Goal: Task Accomplishment & Management: Use online tool/utility

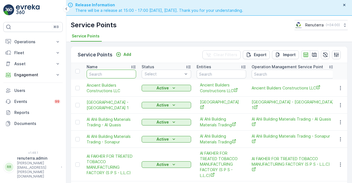
click at [109, 72] on input "text" at bounding box center [112, 74] width 50 height 9
type input "wade"
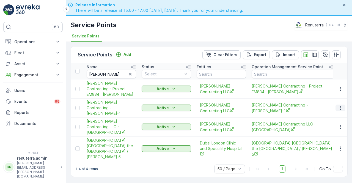
click at [341, 106] on icon "button" at bounding box center [341, 108] width 6 height 6
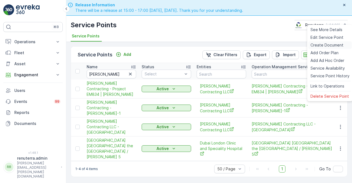
click at [314, 45] on span "Create Document" at bounding box center [327, 45] width 33 height 6
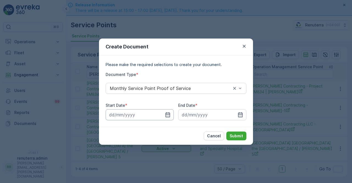
drag, startPoint x: 170, startPoint y: 116, endPoint x: 167, endPoint y: 110, distance: 6.9
click at [169, 115] on icon "button" at bounding box center [168, 115] width 6 height 6
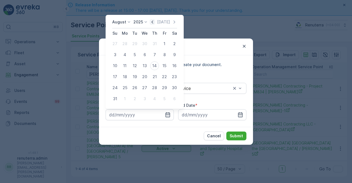
click at [154, 22] on icon "button" at bounding box center [153, 22] width 6 height 6
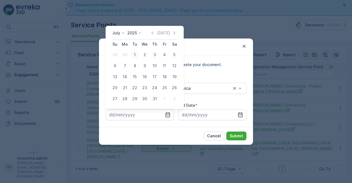
click at [135, 58] on div "1" at bounding box center [134, 54] width 9 height 9
type input "01.07.2025"
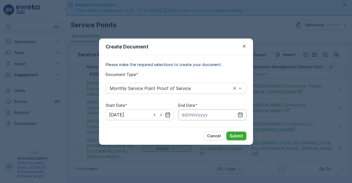
drag, startPoint x: 243, startPoint y: 115, endPoint x: 242, endPoint y: 109, distance: 5.7
click at [243, 113] on icon "button" at bounding box center [241, 115] width 6 height 6
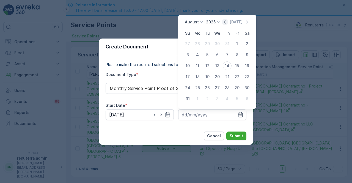
click at [227, 21] on icon "button" at bounding box center [225, 22] width 6 height 6
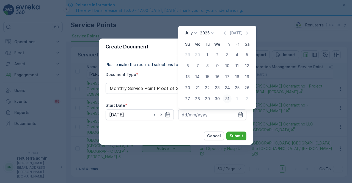
click at [230, 102] on div "31" at bounding box center [227, 98] width 9 height 9
type input "31.07.2025"
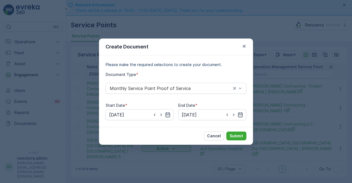
click at [238, 131] on div "Cancel Submit" at bounding box center [176, 136] width 154 height 18
click at [237, 134] on p "Submit" at bounding box center [236, 136] width 13 height 6
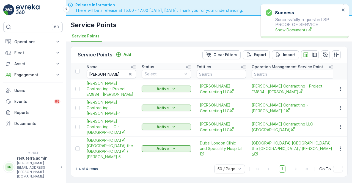
click at [293, 30] on span "Show Documents" at bounding box center [308, 30] width 65 height 6
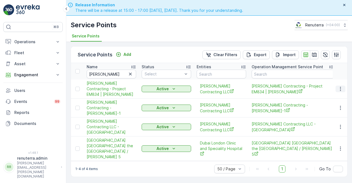
click at [338, 88] on button "button" at bounding box center [341, 89] width 10 height 7
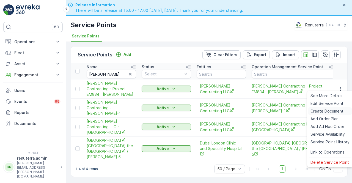
click at [325, 112] on span "Create Document" at bounding box center [327, 111] width 33 height 6
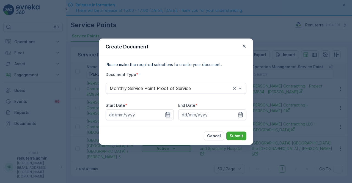
click at [170, 115] on icon "button" at bounding box center [168, 115] width 6 height 6
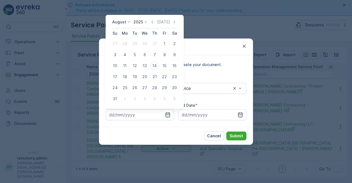
click at [154, 21] on icon "button" at bounding box center [153, 22] width 6 height 6
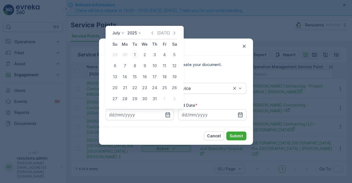
click at [135, 57] on div "1" at bounding box center [134, 54] width 9 height 9
type input "01.07.2025"
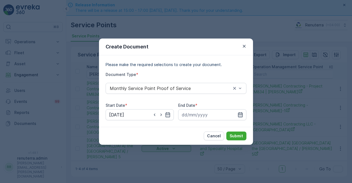
click at [239, 113] on icon "button" at bounding box center [241, 115] width 6 height 6
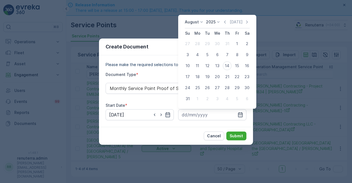
click at [227, 22] on icon "button" at bounding box center [225, 22] width 6 height 6
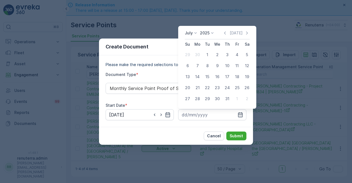
click at [228, 100] on div "31" at bounding box center [227, 98] width 9 height 9
type input "31.07.2025"
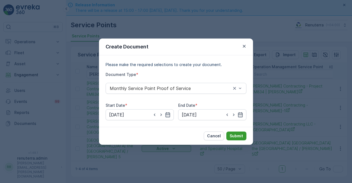
click at [238, 135] on p "Submit" at bounding box center [236, 136] width 13 height 6
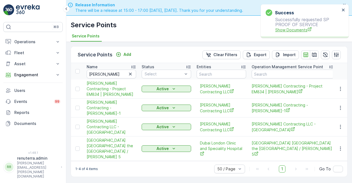
click at [286, 31] on span "Show Documents" at bounding box center [308, 30] width 65 height 6
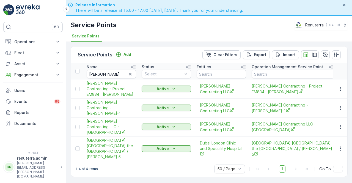
click at [349, 125] on div "Service Points Add Clear Filters Export Import Name wade Status Select Entities…" at bounding box center [209, 120] width 286 height 157
click at [345, 124] on button "button" at bounding box center [341, 127] width 10 height 7
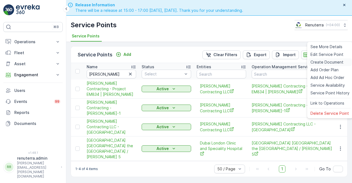
click at [321, 61] on span "Create Document" at bounding box center [327, 62] width 33 height 6
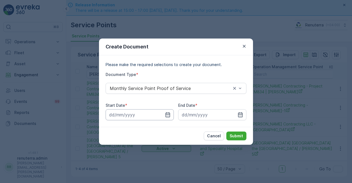
click at [164, 114] on input at bounding box center [140, 114] width 68 height 11
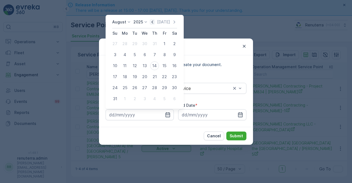
click at [153, 23] on icon "button" at bounding box center [153, 22] width 6 height 6
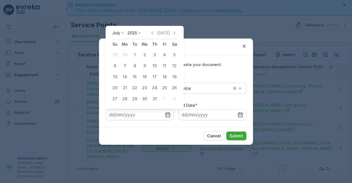
drag, startPoint x: 139, startPoint y: 53, endPoint x: 137, endPoint y: 56, distance: 3.1
click at [138, 54] on div "1" at bounding box center [134, 54] width 9 height 9
type input "01.07.2025"
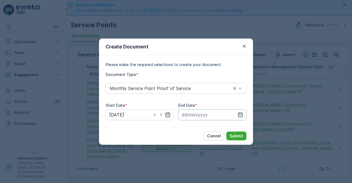
drag, startPoint x: 245, startPoint y: 115, endPoint x: 240, endPoint y: 112, distance: 5.4
click at [245, 115] on input at bounding box center [212, 114] width 68 height 11
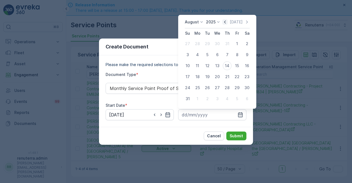
click at [227, 23] on icon "button" at bounding box center [225, 22] width 6 height 6
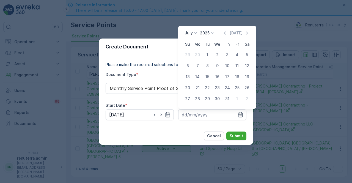
click at [227, 98] on div "31" at bounding box center [227, 98] width 9 height 9
type input "31.07.2025"
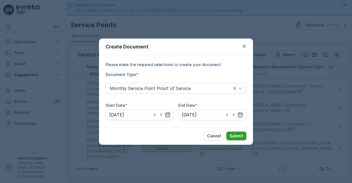
click at [238, 136] on p "Submit" at bounding box center [236, 136] width 13 height 6
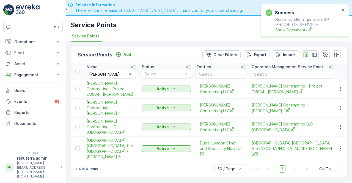
click at [286, 29] on span "Show Documents" at bounding box center [308, 30] width 65 height 6
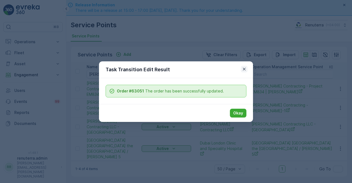
drag, startPoint x: 234, startPoint y: 65, endPoint x: 242, endPoint y: 66, distance: 8.0
click at [240, 66] on div "Task Transition Edit Result" at bounding box center [176, 69] width 154 height 17
click at [243, 67] on icon "button" at bounding box center [245, 69] width 6 height 6
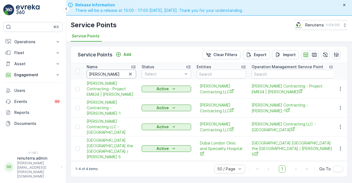
click at [104, 72] on input "wade" at bounding box center [112, 74] width 50 height 9
type input "w"
type input "bara"
click at [107, 70] on input "bara" at bounding box center [112, 74] width 50 height 9
type input "bar"
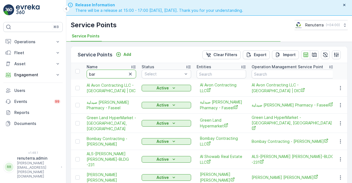
drag, startPoint x: 104, startPoint y: 72, endPoint x: 106, endPoint y: 76, distance: 4.5
click at [106, 76] on input "bar" at bounding box center [112, 74] width 50 height 9
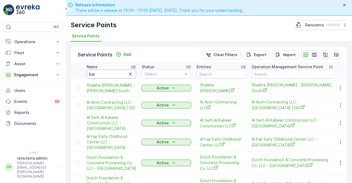
click at [104, 76] on input "bar" at bounding box center [112, 74] width 50 height 9
type input "barr"
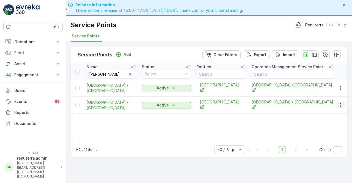
click at [340, 104] on button "button" at bounding box center [341, 105] width 10 height 7
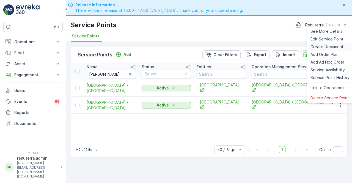
click at [319, 49] on span "Create Document" at bounding box center [327, 47] width 33 height 6
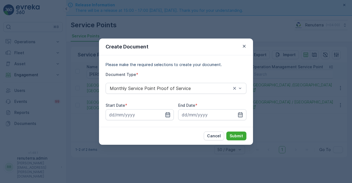
click at [170, 114] on icon "button" at bounding box center [168, 115] width 6 height 6
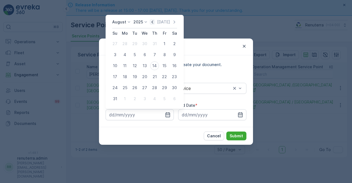
click at [154, 23] on icon "button" at bounding box center [153, 22] width 6 height 6
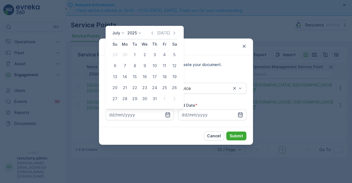
click at [134, 53] on div "1" at bounding box center [134, 54] width 9 height 9
type input "01.07.2025"
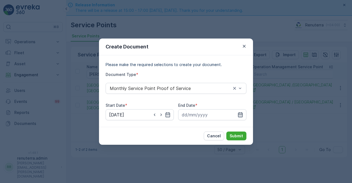
click at [240, 114] on icon "button" at bounding box center [240, 114] width 5 height 5
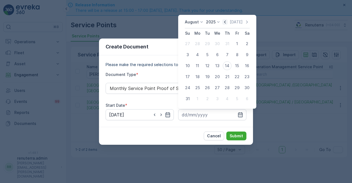
click at [228, 23] on icon "button" at bounding box center [225, 22] width 6 height 6
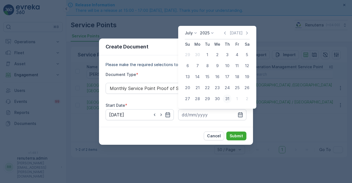
click at [228, 96] on div "31" at bounding box center [227, 98] width 9 height 9
type input "31.07.2025"
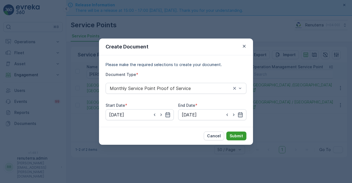
click at [235, 135] on p "Submit" at bounding box center [236, 136] width 13 height 6
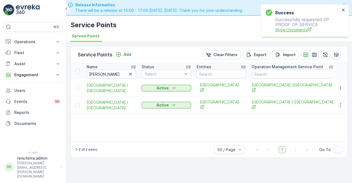
click at [303, 30] on span "Show Documents" at bounding box center [308, 30] width 65 height 6
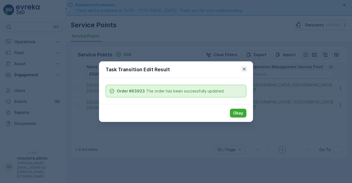
click at [244, 70] on icon "button" at bounding box center [244, 68] width 3 height 3
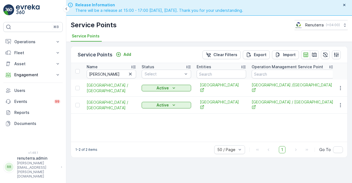
click at [345, 92] on td at bounding box center [340, 88] width 15 height 17
click at [343, 89] on icon "button" at bounding box center [341, 88] width 6 height 6
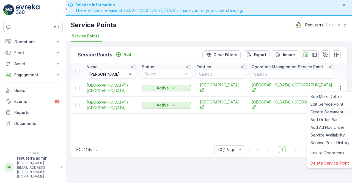
click at [319, 111] on span "Create Document" at bounding box center [327, 112] width 33 height 6
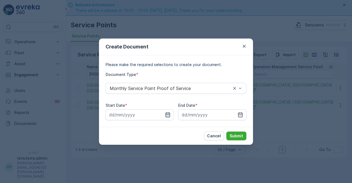
click at [166, 117] on icon "button" at bounding box center [168, 115] width 6 height 6
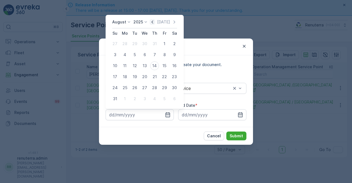
click at [155, 22] on icon "button" at bounding box center [153, 22] width 6 height 6
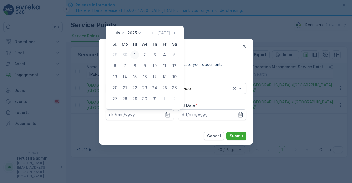
click at [134, 56] on div "1" at bounding box center [134, 54] width 9 height 9
type input "01.07.2025"
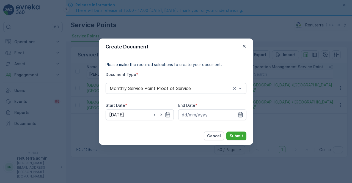
click at [240, 114] on icon "button" at bounding box center [241, 115] width 6 height 6
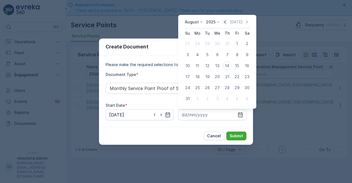
click at [226, 23] on icon "button" at bounding box center [225, 22] width 6 height 6
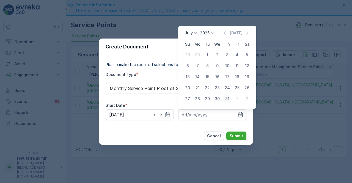
click at [229, 100] on div "31" at bounding box center [227, 98] width 9 height 9
type input "31.07.2025"
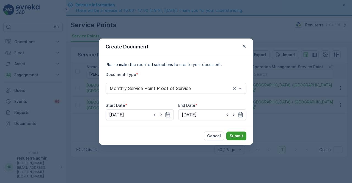
click at [237, 135] on p "Submit" at bounding box center [236, 136] width 13 height 6
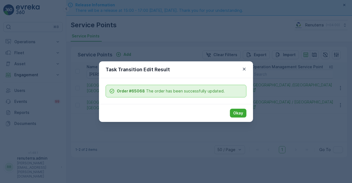
drag, startPoint x: 310, startPoint y: 11, endPoint x: 302, endPoint y: 13, distance: 8.5
click at [309, 11] on div "Task Transition Edit Result Order #65068 The order has been successfully update…" at bounding box center [176, 91] width 352 height 183
click at [246, 67] on icon "button" at bounding box center [245, 69] width 6 height 6
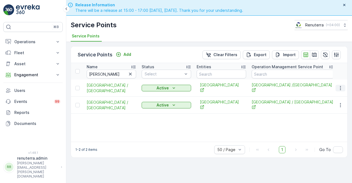
click at [335, 90] on td at bounding box center [340, 88] width 15 height 17
click at [340, 88] on icon "button" at bounding box center [341, 88] width 6 height 6
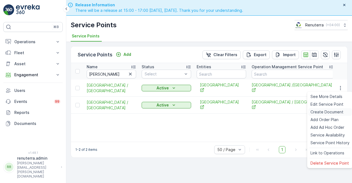
click at [321, 112] on span "Create Document" at bounding box center [327, 112] width 33 height 6
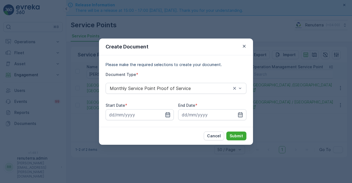
click at [165, 114] on icon "button" at bounding box center [168, 115] width 6 height 6
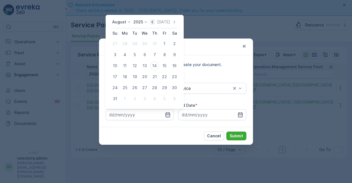
click at [151, 21] on icon "button" at bounding box center [153, 22] width 6 height 6
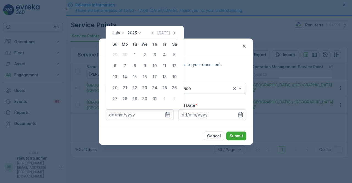
drag, startPoint x: 135, startPoint y: 52, endPoint x: 137, endPoint y: 59, distance: 7.5
click at [135, 53] on div "1" at bounding box center [134, 54] width 9 height 9
type input "01.07.2025"
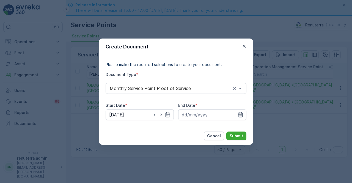
click at [241, 116] on icon "button" at bounding box center [241, 115] width 6 height 6
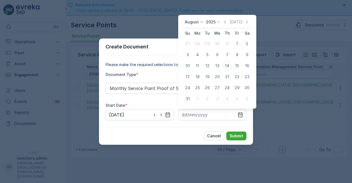
drag, startPoint x: 227, startPoint y: 21, endPoint x: 227, endPoint y: 40, distance: 19.0
click at [227, 22] on icon "button" at bounding box center [225, 22] width 6 height 6
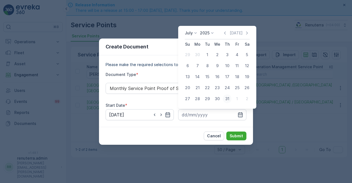
click at [225, 101] on div "31" at bounding box center [227, 98] width 9 height 9
type input "31.07.2025"
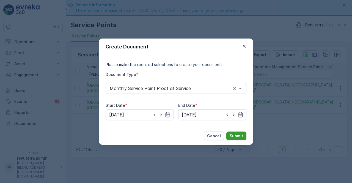
click at [236, 134] on button "Submit" at bounding box center [237, 136] width 20 height 9
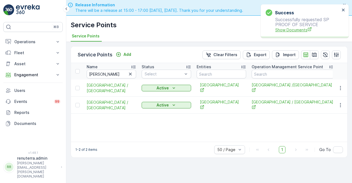
click at [307, 31] on span "Show Documents" at bounding box center [308, 30] width 65 height 6
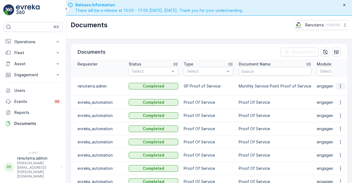
click at [340, 84] on icon "button" at bounding box center [340, 86] width 1 height 4
click at [341, 94] on div "See Details" at bounding box center [339, 91] width 26 height 8
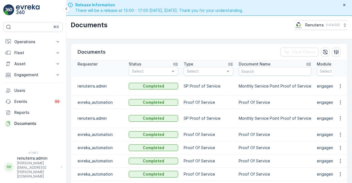
click at [336, 84] on button "button" at bounding box center [341, 86] width 10 height 7
click at [338, 89] on span "See Details" at bounding box center [339, 91] width 21 height 6
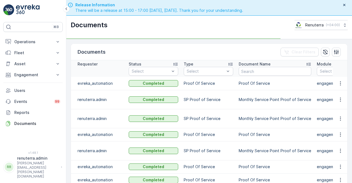
click at [304, 94] on td "Monthly Service Point Proof of Service" at bounding box center [275, 99] width 78 height 19
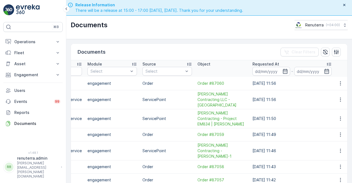
scroll to position [0, 230]
click at [338, 97] on icon "button" at bounding box center [341, 100] width 6 height 6
click at [335, 103] on span "See Details" at bounding box center [339, 105] width 21 height 6
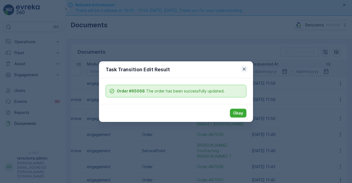
click at [243, 70] on icon "button" at bounding box center [245, 69] width 6 height 6
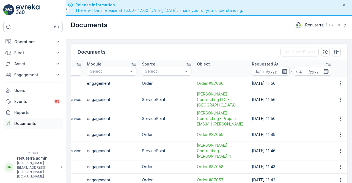
click at [27, 121] on p "Documents" at bounding box center [37, 124] width 46 height 6
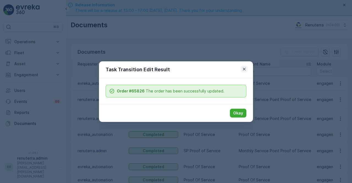
click at [245, 68] on icon "button" at bounding box center [245, 69] width 6 height 6
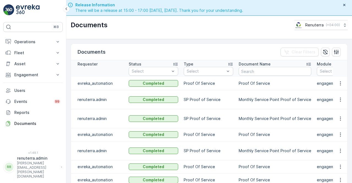
click at [263, 95] on td "Monthly Service Point Proof of Service" at bounding box center [275, 99] width 78 height 19
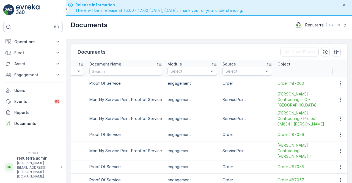
scroll to position [0, 198]
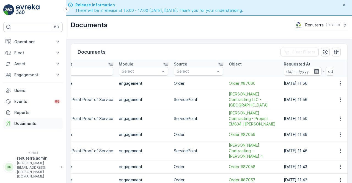
click at [28, 121] on p "Documents" at bounding box center [37, 124] width 46 height 6
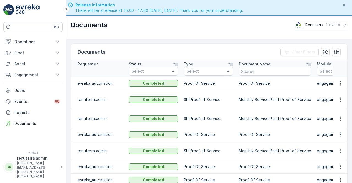
click at [259, 87] on td "Proof Of Service" at bounding box center [275, 83] width 78 height 13
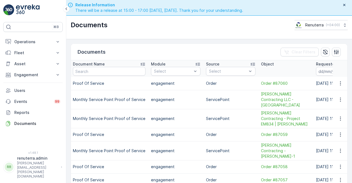
scroll to position [0, 230]
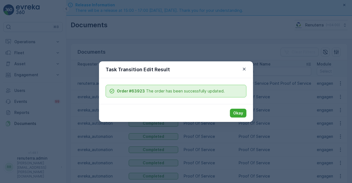
click at [248, 69] on div "Task Transition Edit Result" at bounding box center [176, 69] width 154 height 17
click at [241, 70] on button "button" at bounding box center [244, 69] width 7 height 7
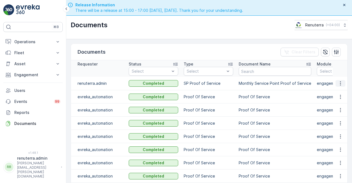
drag, startPoint x: 338, startPoint y: 83, endPoint x: 341, endPoint y: 86, distance: 4.1
click at [338, 83] on icon "button" at bounding box center [341, 84] width 6 height 6
click at [337, 91] on span "See Details" at bounding box center [339, 91] width 21 height 6
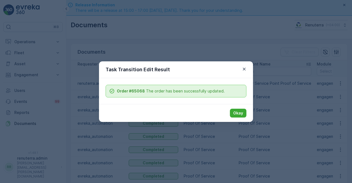
drag, startPoint x: 240, startPoint y: 65, endPoint x: 239, endPoint y: 72, distance: 6.4
click at [241, 65] on div "Task Transition Edit Result" at bounding box center [176, 69] width 154 height 17
drag, startPoint x: 242, startPoint y: 67, endPoint x: 245, endPoint y: 71, distance: 4.7
click at [243, 67] on icon "button" at bounding box center [245, 69] width 6 height 6
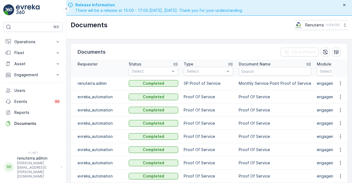
drag, startPoint x: 282, startPoint y: 104, endPoint x: 279, endPoint y: 101, distance: 4.7
click at [282, 104] on td "Proof Of Service" at bounding box center [275, 110] width 78 height 13
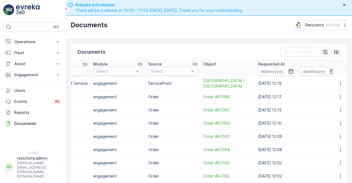
scroll to position [0, 230]
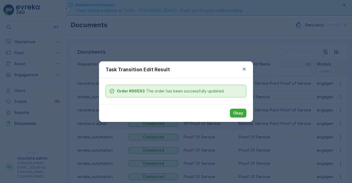
click at [237, 111] on p "Okay" at bounding box center [238, 113] width 10 height 6
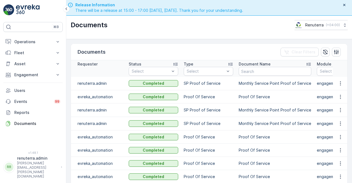
click at [239, 104] on td "Proof Of Service" at bounding box center [275, 96] width 78 height 13
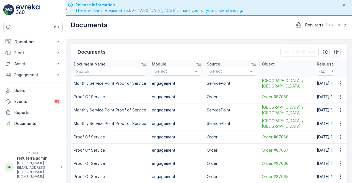
scroll to position [0, 230]
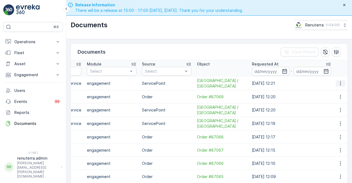
drag, startPoint x: 331, startPoint y: 84, endPoint x: 335, endPoint y: 84, distance: 4.1
click at [334, 84] on tr "renuterra.admin Completed SP Proof of Service Monthly Service Point Proof of Se…" at bounding box center [95, 83] width 508 height 13
click at [339, 86] on icon "button" at bounding box center [341, 84] width 6 height 6
click at [336, 92] on span "See Details" at bounding box center [339, 94] width 21 height 6
click at [343, 127] on button "button" at bounding box center [341, 123] width 10 height 7
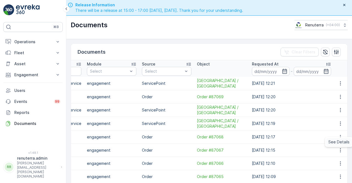
click at [336, 141] on span "See Details" at bounding box center [339, 142] width 21 height 6
